Goal: Task Accomplishment & Management: Manage account settings

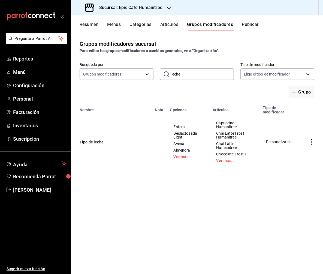
click at [115, 213] on div "Grupos modificadores sucursal Para editar los grupos modificadores o cambios ge…" at bounding box center [197, 152] width 252 height 243
click at [171, 22] on button "Artículos" at bounding box center [169, 26] width 18 height 9
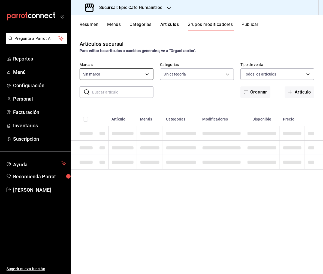
type input "e2a6dcd0-c09b-4f39-b209-5f97019748a2,3f18ad05-55ab-44ea-8b53-c1c2b2db6cb9"
click at [115, 93] on input "text" at bounding box center [122, 92] width 61 height 11
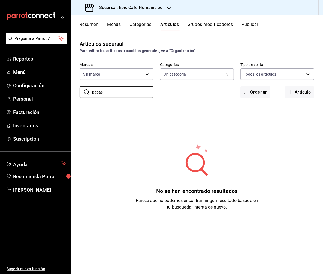
type input "papa"
type input "e2a6dcd0-c09b-4f39-b209-5f97019748a2,3f18ad05-55ab-44ea-8b53-c1c2b2db6cb9"
click at [106, 95] on input "papa" at bounding box center [122, 92] width 61 height 11
click at [107, 94] on input "papas" at bounding box center [122, 92] width 61 height 11
type input "papas"
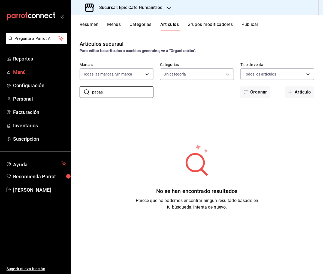
click at [22, 74] on span "Menú" at bounding box center [39, 71] width 53 height 7
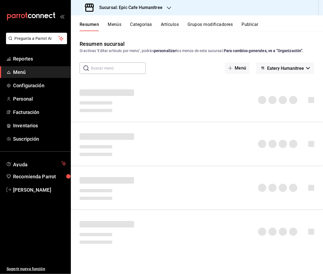
click at [22, 75] on span "Menú" at bounding box center [39, 71] width 53 height 7
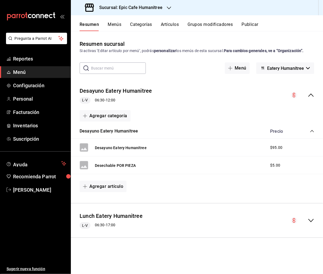
click at [169, 20] on div "Resumen Menús Categorías Artículos Grupos modificadores Publicar" at bounding box center [197, 23] width 252 height 16
click at [170, 24] on button "Artículos" at bounding box center [170, 26] width 18 height 9
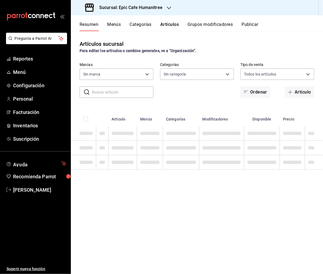
click at [111, 96] on input "text" at bounding box center [122, 92] width 61 height 11
type input "pap"
type input "e2a6dcd0-c09b-4f39-b209-5f97019748a2,3f18ad05-55ab-44ea-8b53-c1c2b2db6cb9"
type input "papa"
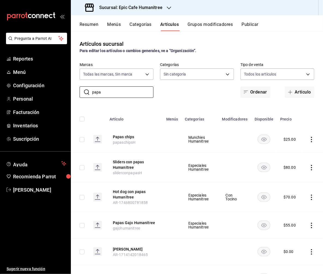
click at [128, 142] on span "papaschipsH" at bounding box center [124, 142] width 23 height 4
click at [127, 137] on button "Papas chips" at bounding box center [135, 136] width 44 height 5
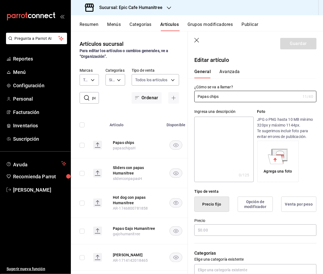
type input "$25.00"
click at [196, 42] on icon "button" at bounding box center [197, 40] width 5 height 5
